Goal: Task Accomplishment & Management: Use online tool/utility

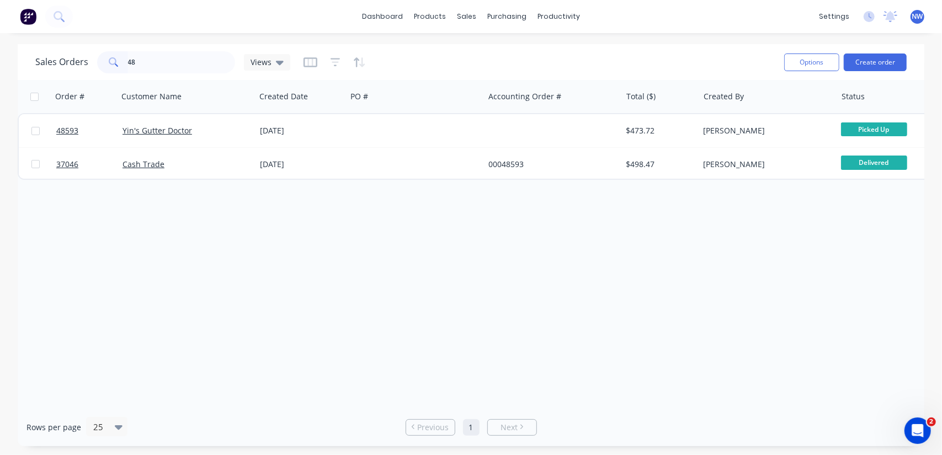
type input "4"
type input "Jagcor"
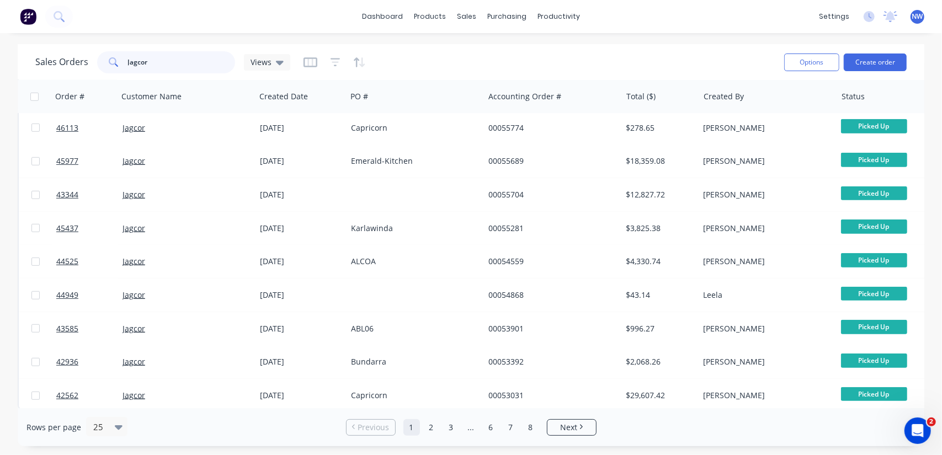
scroll to position [547, 0]
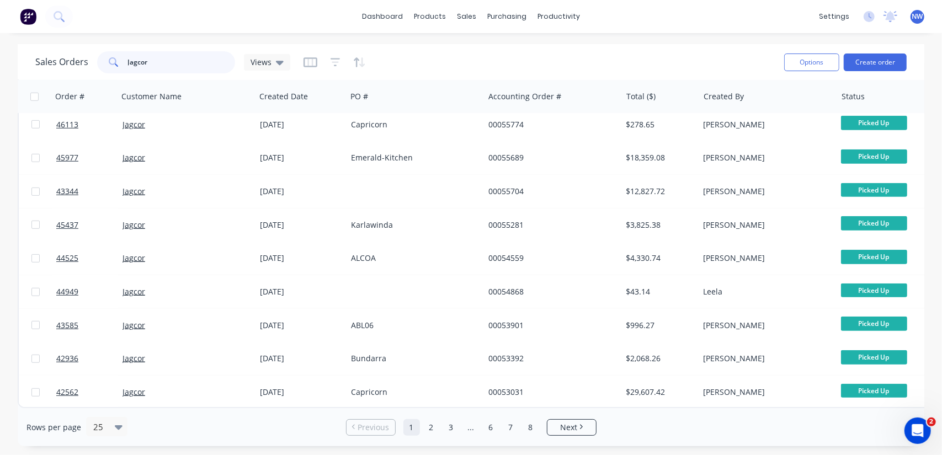
drag, startPoint x: 100, startPoint y: 63, endPoint x: 78, endPoint y: 59, distance: 22.0
click at [78, 59] on div "Sales Orders Jagcor Views" at bounding box center [162, 62] width 255 height 22
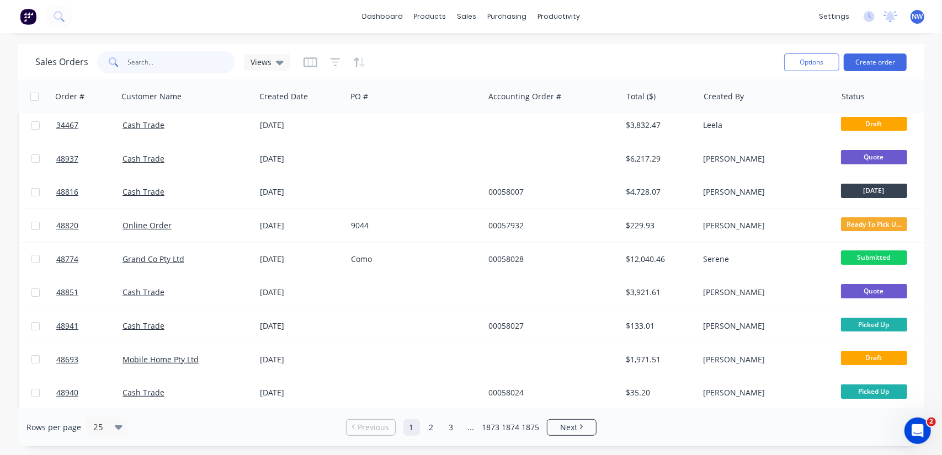
scroll to position [0, 0]
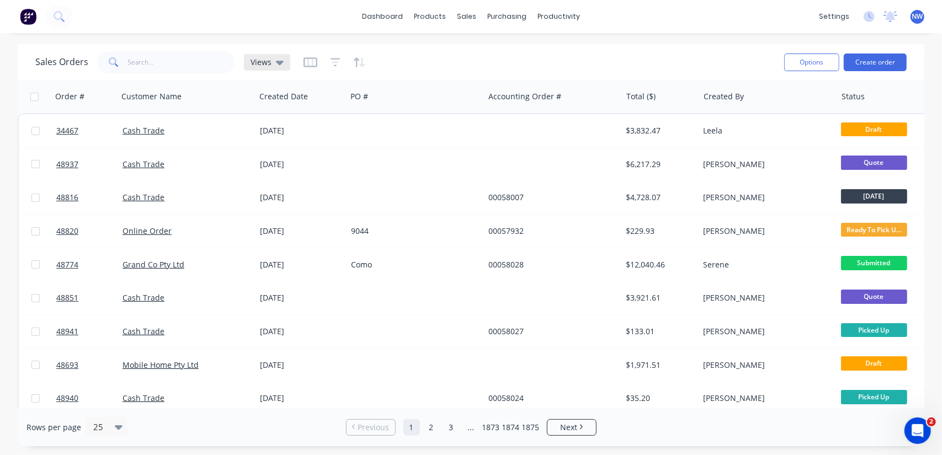
click at [281, 64] on icon at bounding box center [280, 62] width 8 height 12
click at [281, 63] on icon at bounding box center [280, 62] width 8 height 12
click at [350, 63] on div at bounding box center [334, 63] width 62 height 18
click at [354, 65] on icon "button" at bounding box center [357, 61] width 6 height 9
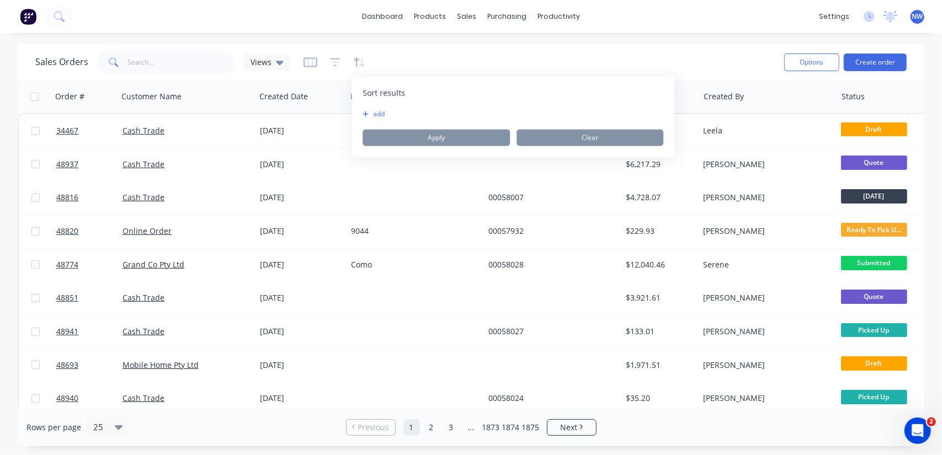
click at [364, 118] on button "add" at bounding box center [369, 114] width 14 height 9
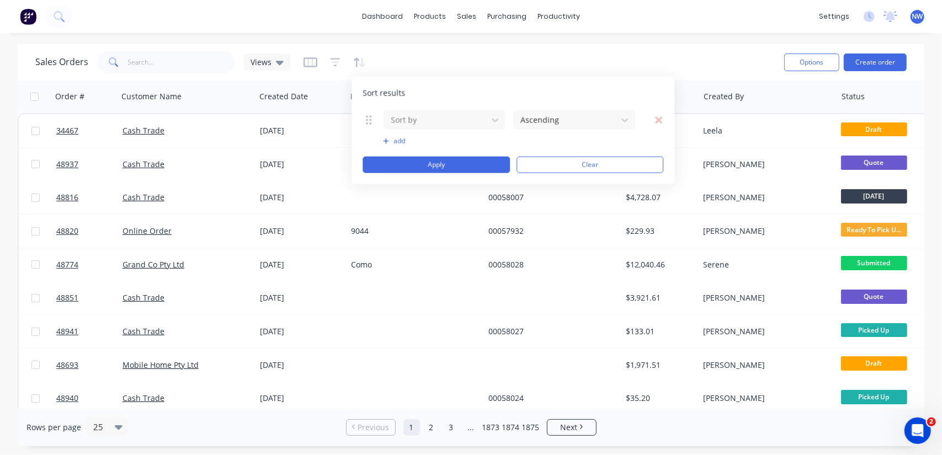
drag, startPoint x: 658, startPoint y: 119, endPoint x: 557, endPoint y: 93, distance: 103.7
click at [658, 119] on icon "button" at bounding box center [658, 119] width 7 height 7
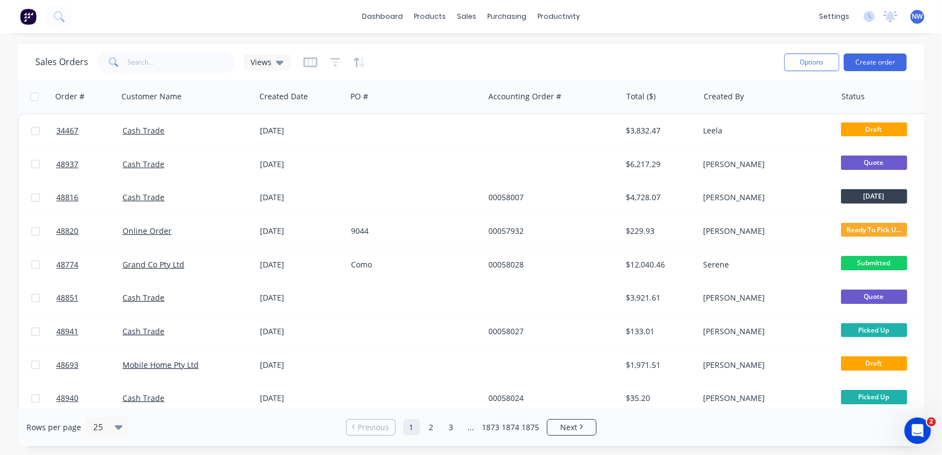
click at [327, 58] on div at bounding box center [334, 63] width 62 height 18
click at [335, 58] on icon "button" at bounding box center [335, 62] width 10 height 8
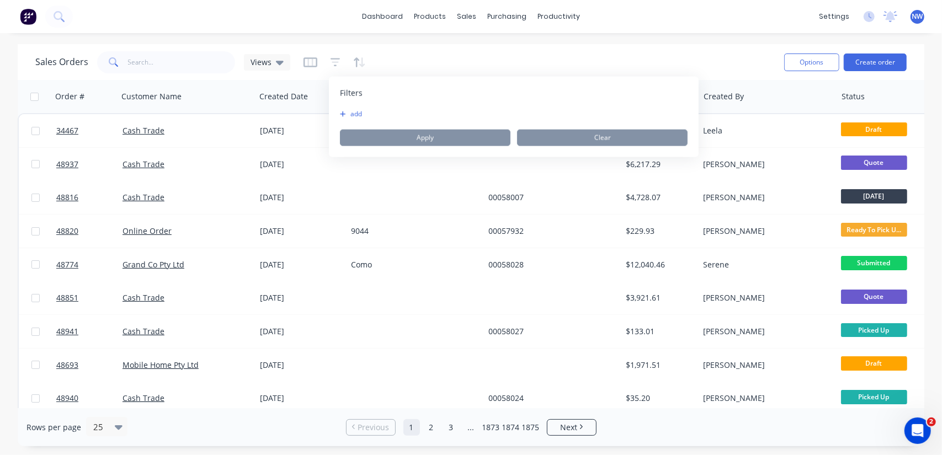
click at [342, 114] on icon "button" at bounding box center [343, 114] width 6 height 6
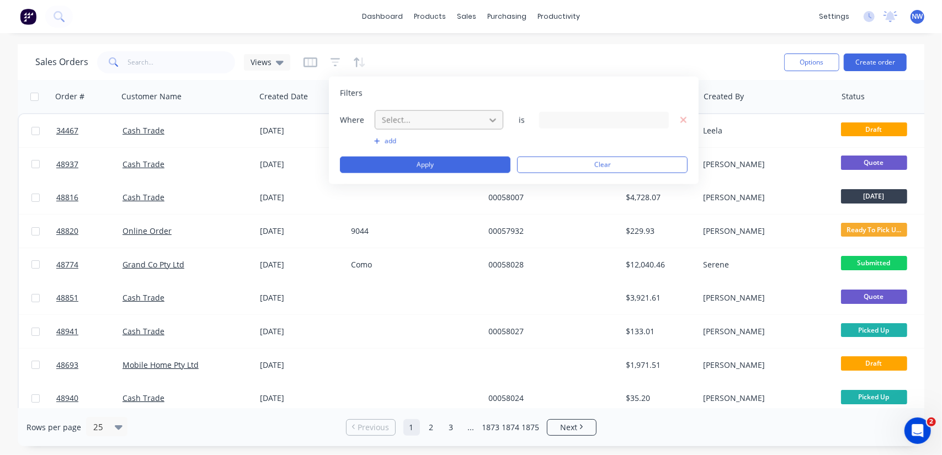
click at [495, 119] on icon at bounding box center [492, 120] width 7 height 4
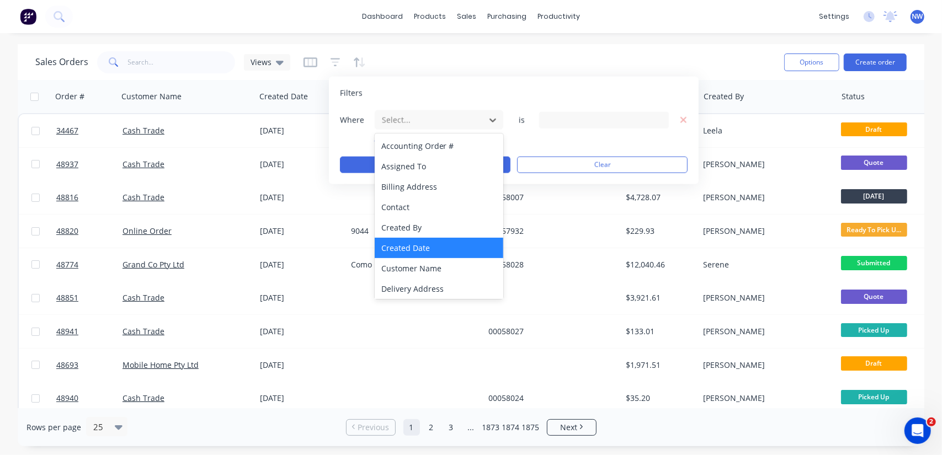
click at [413, 244] on div "Created Date" at bounding box center [439, 248] width 129 height 20
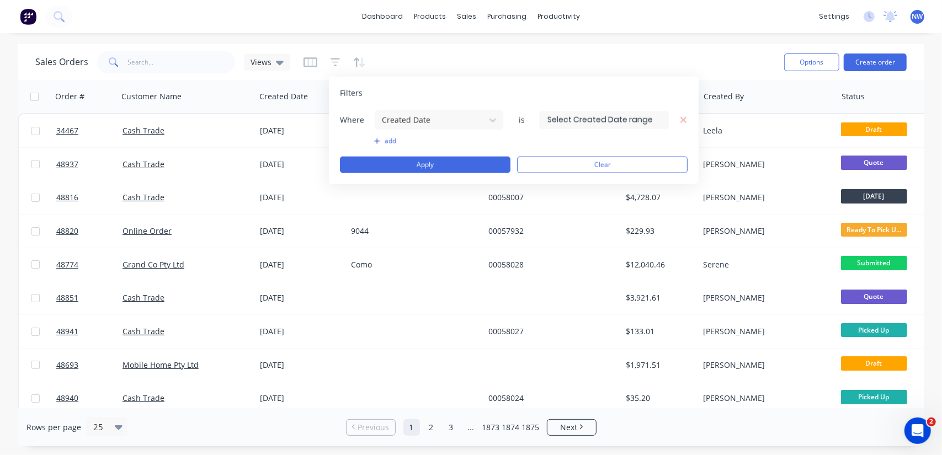
click at [639, 120] on input at bounding box center [604, 119] width 129 height 17
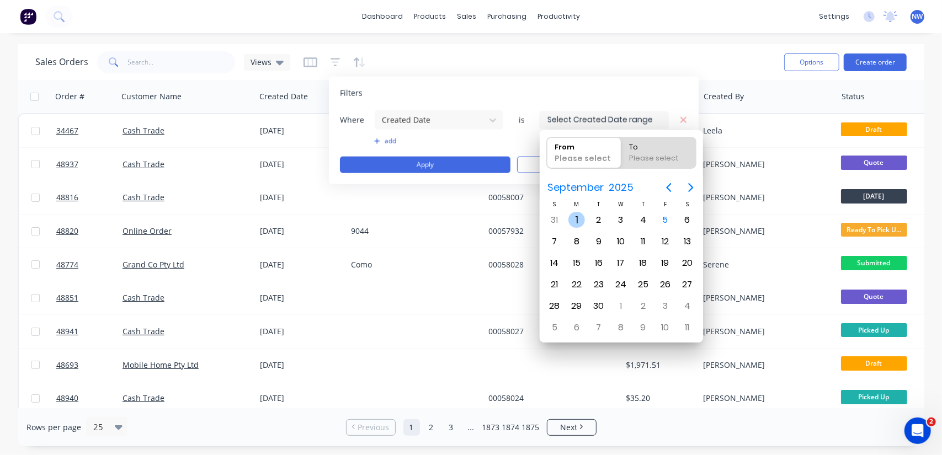
click at [571, 223] on div "1" at bounding box center [576, 220] width 17 height 17
type input "[DATE]"
radio input "false"
radio input "true"
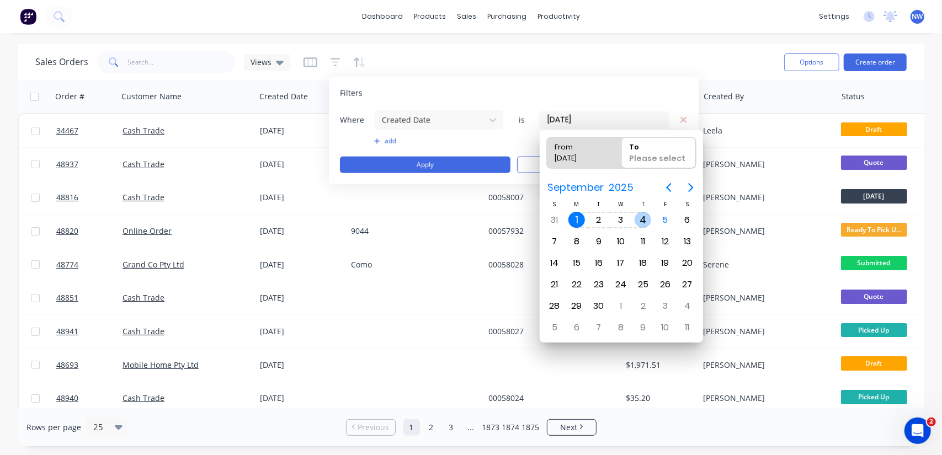
click at [644, 222] on div "4" at bounding box center [642, 220] width 17 height 17
type input "[DATE] - [DATE]"
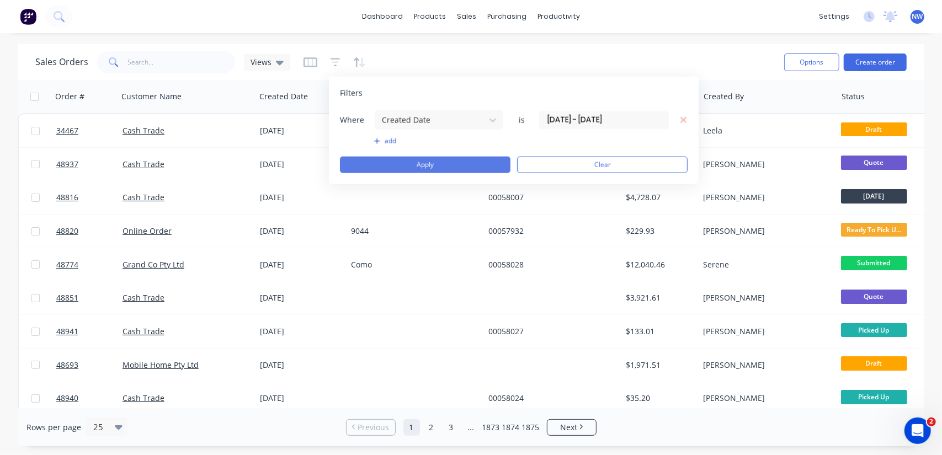
click at [431, 164] on button "Apply" at bounding box center [425, 165] width 170 height 17
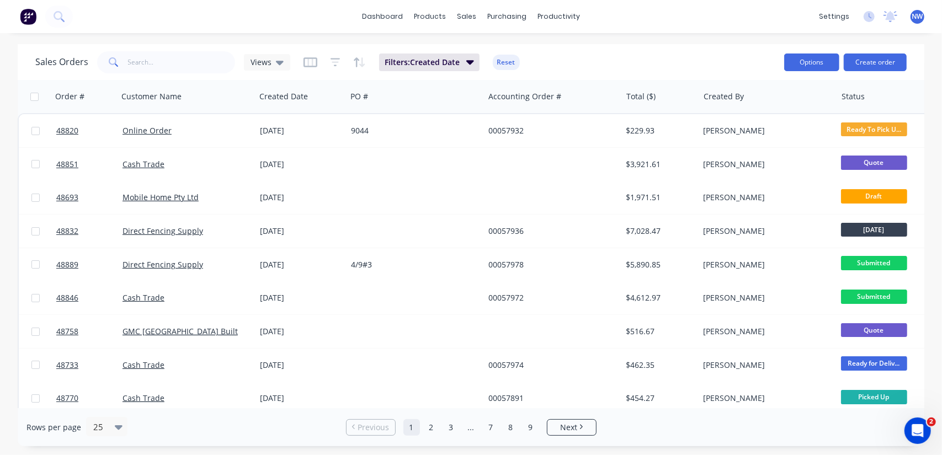
click at [805, 61] on button "Options" at bounding box center [811, 63] width 55 height 18
click at [737, 2] on div "dashboard products sales purchasing productivity dashboard products Product Cat…" at bounding box center [471, 16] width 942 height 33
click at [797, 59] on button "Options" at bounding box center [811, 63] width 55 height 18
click at [738, 136] on div "Export" at bounding box center [779, 134] width 102 height 16
